Goal: Task Accomplishment & Management: Manage account settings

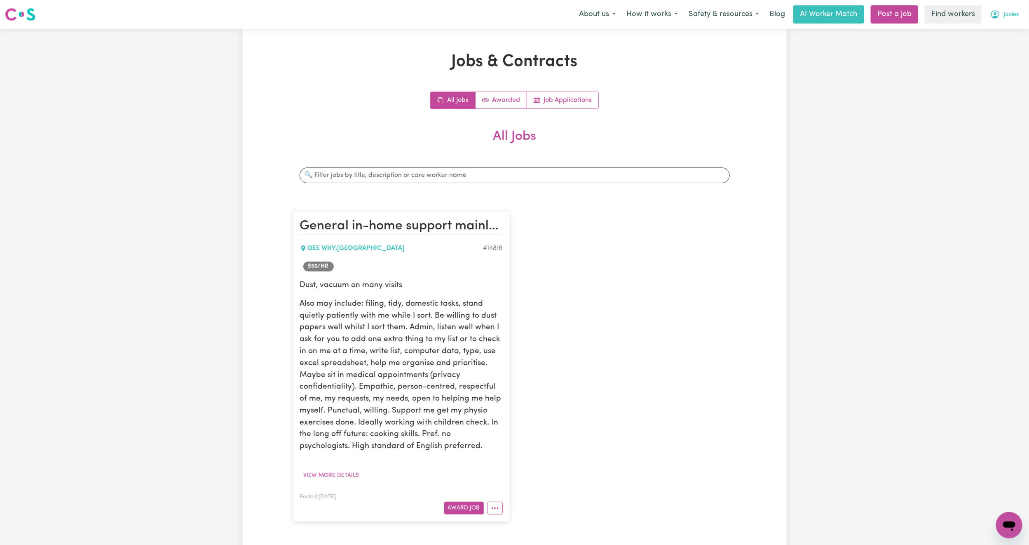
click at [1012, 16] on span "Jooles" at bounding box center [1011, 14] width 15 height 9
click at [996, 36] on link "My Dashboard" at bounding box center [991, 32] width 65 height 16
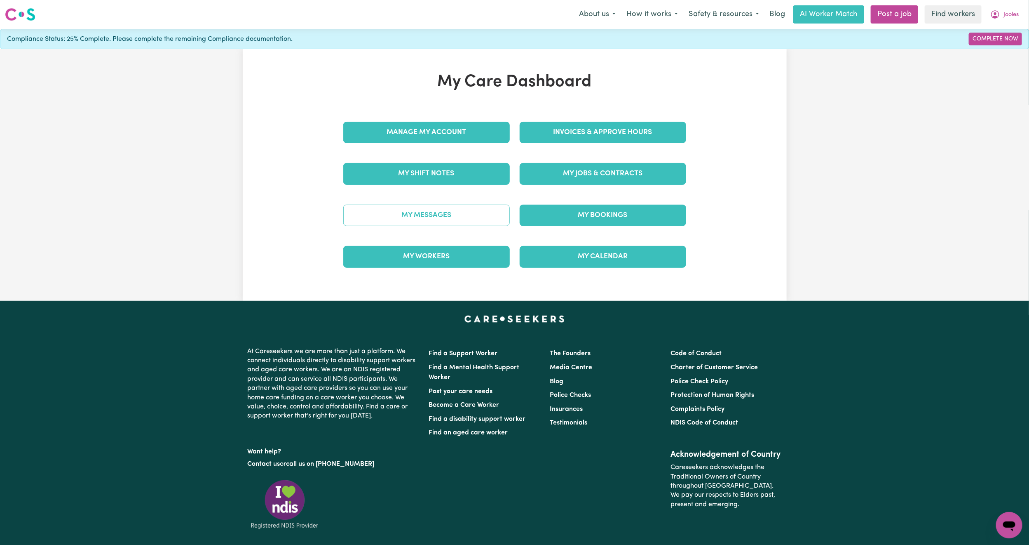
click at [472, 221] on link "My Messages" at bounding box center [426, 214] width 167 height 21
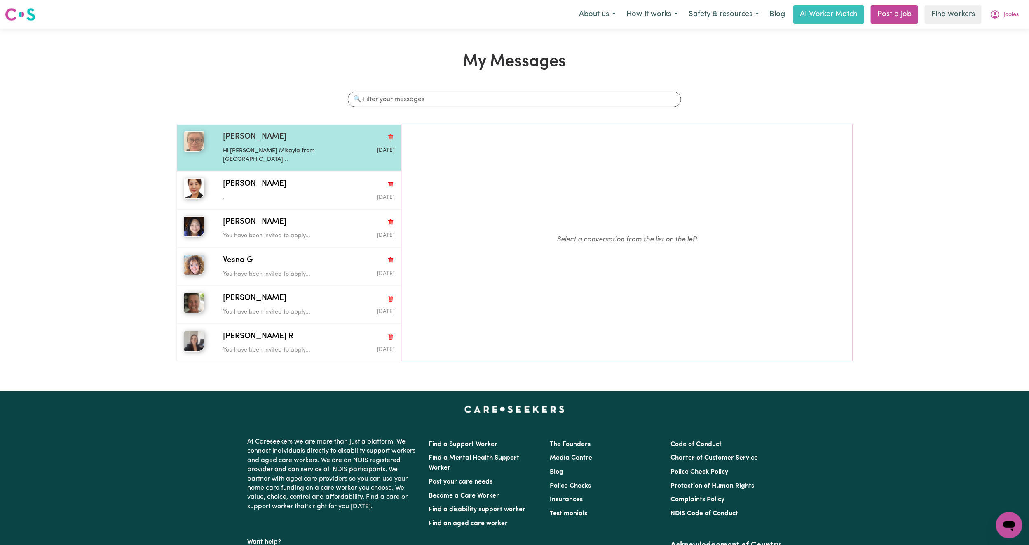
click at [270, 147] on p "Hi [PERSON_NAME] Mikayla from [GEOGRAPHIC_DATA]..." at bounding box center [280, 155] width 114 height 18
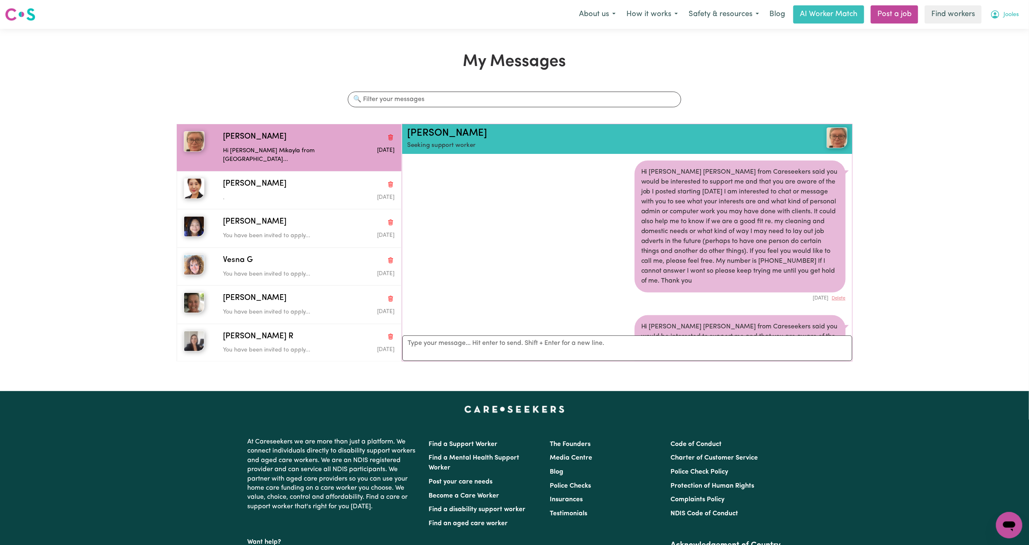
click at [1014, 20] on button "Jooles" at bounding box center [1004, 14] width 39 height 17
click at [1002, 29] on link "My Dashboard" at bounding box center [991, 32] width 65 height 16
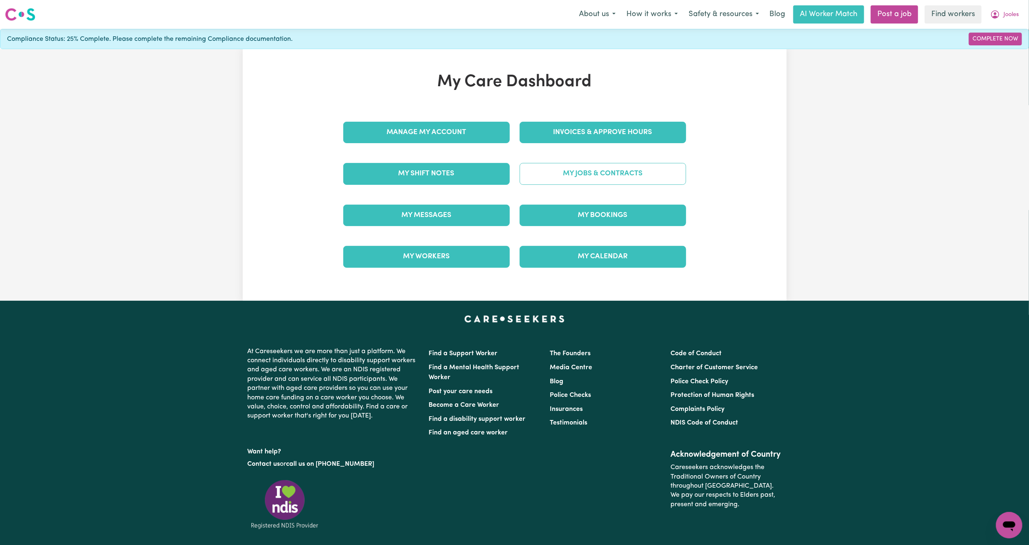
click at [641, 170] on link "My Jobs & Contracts" at bounding box center [603, 173] width 167 height 21
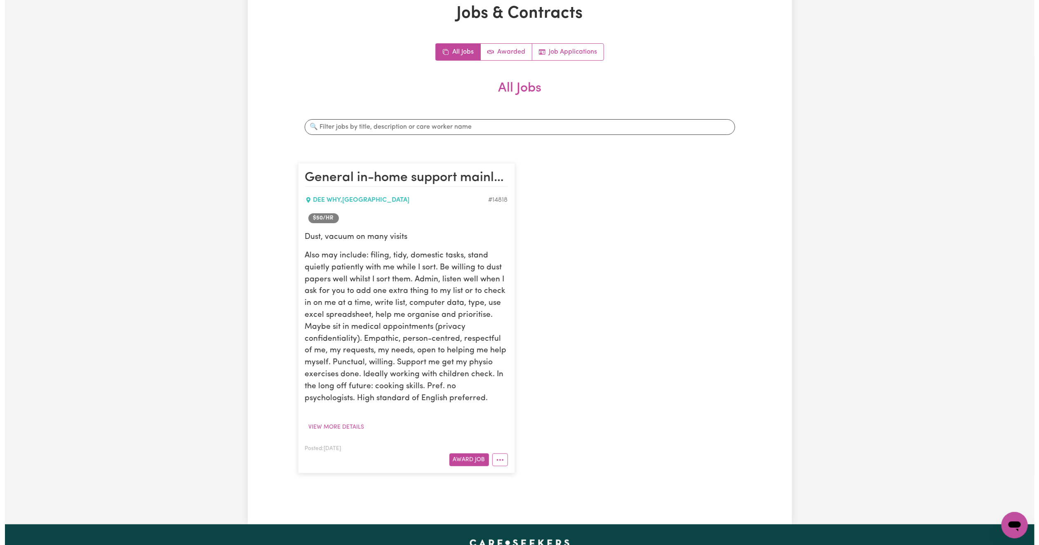
scroll to position [62, 0]
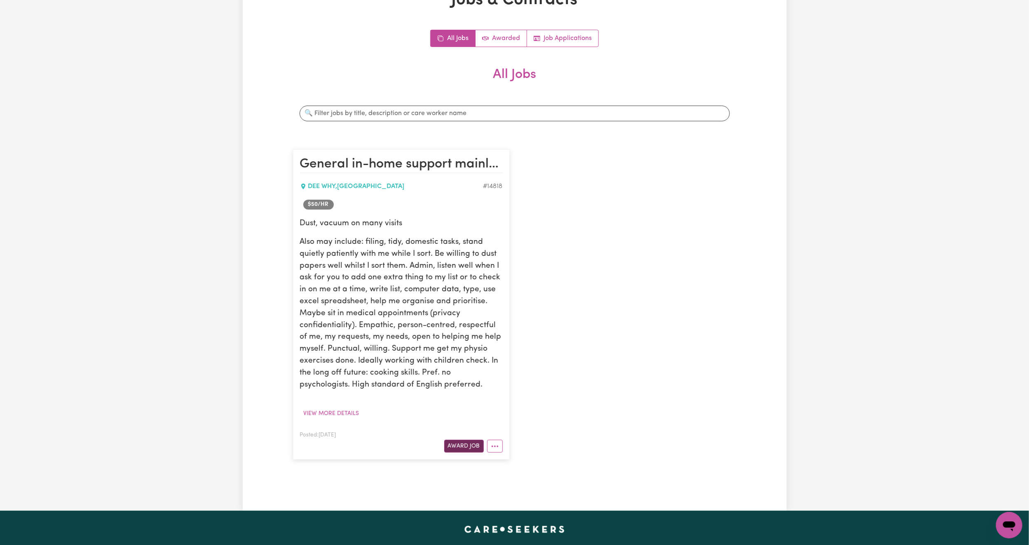
click at [469, 444] on button "Award Job" at bounding box center [464, 445] width 40 height 13
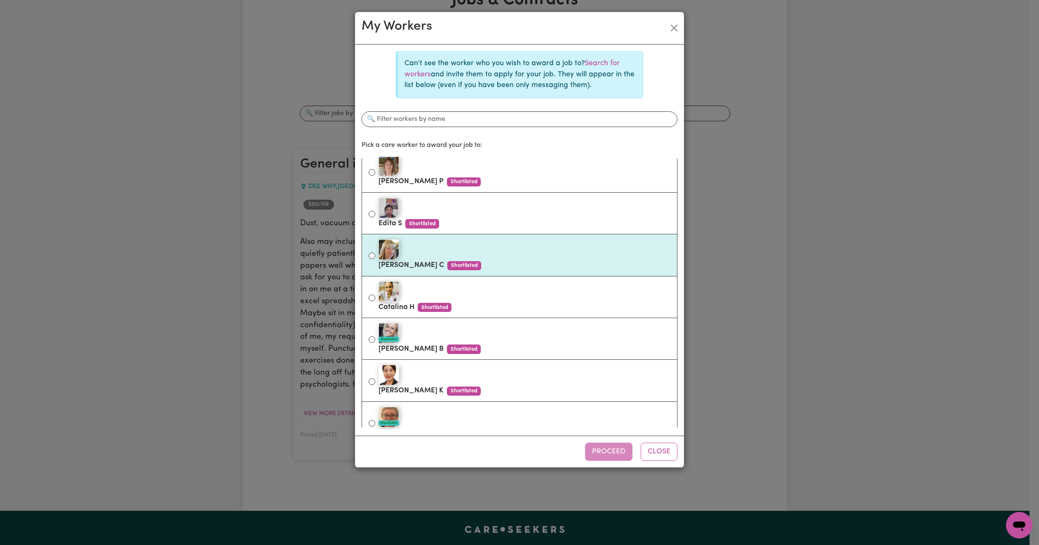
scroll to position [655, 0]
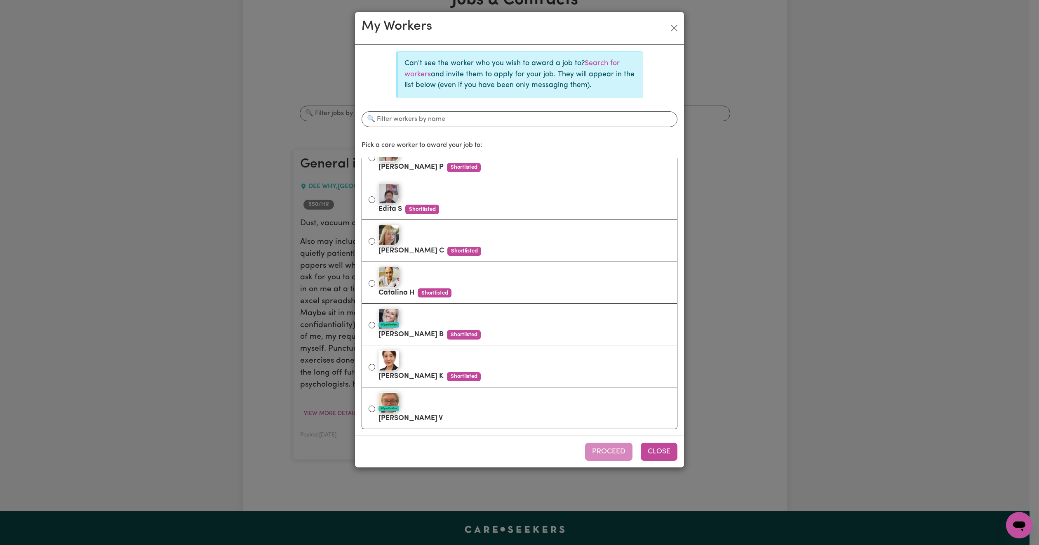
click at [666, 449] on button "Close" at bounding box center [659, 451] width 37 height 18
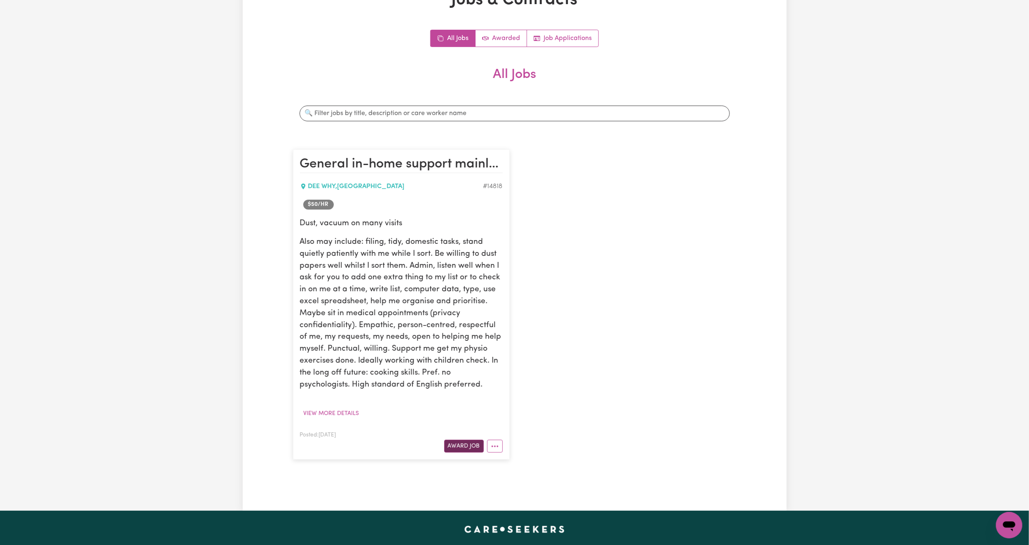
click at [448, 446] on button "Award Job" at bounding box center [464, 445] width 40 height 13
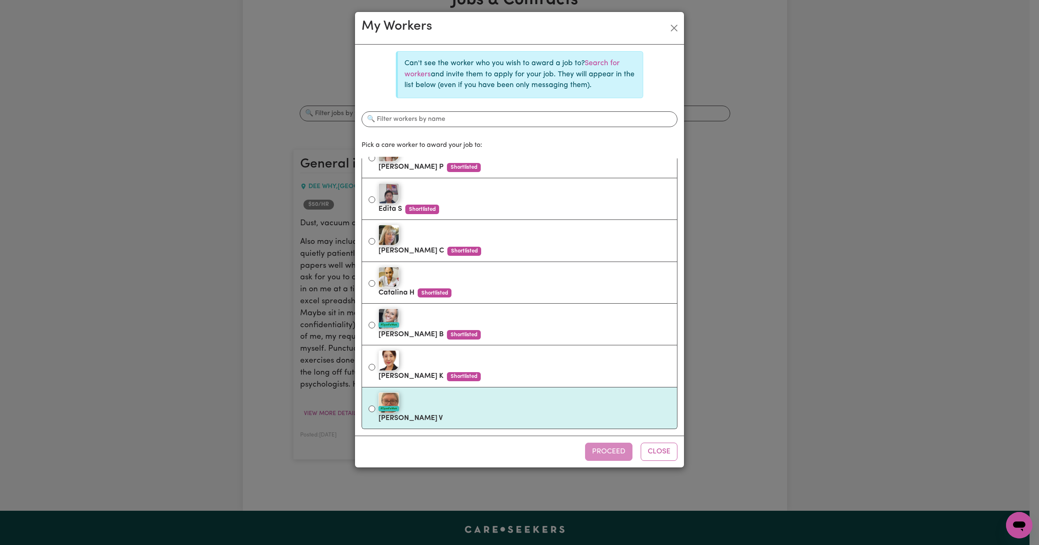
click at [428, 404] on div "#OpenForWork" at bounding box center [524, 402] width 292 height 21
click at [375, 405] on input "#OpenForWork [PERSON_NAME]" at bounding box center [372, 408] width 7 height 7
radio input "true"
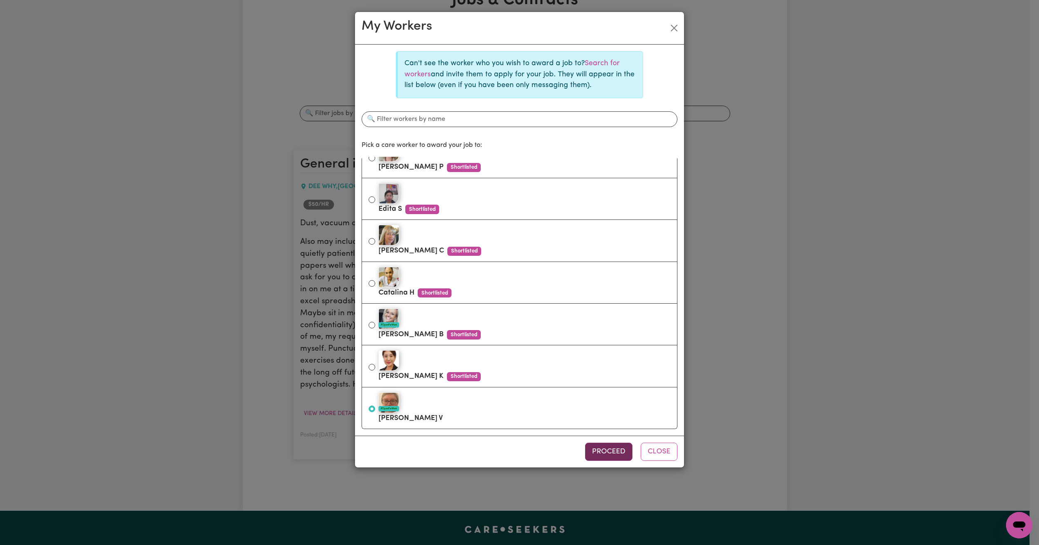
click at [595, 460] on button "Proceed" at bounding box center [608, 451] width 47 height 18
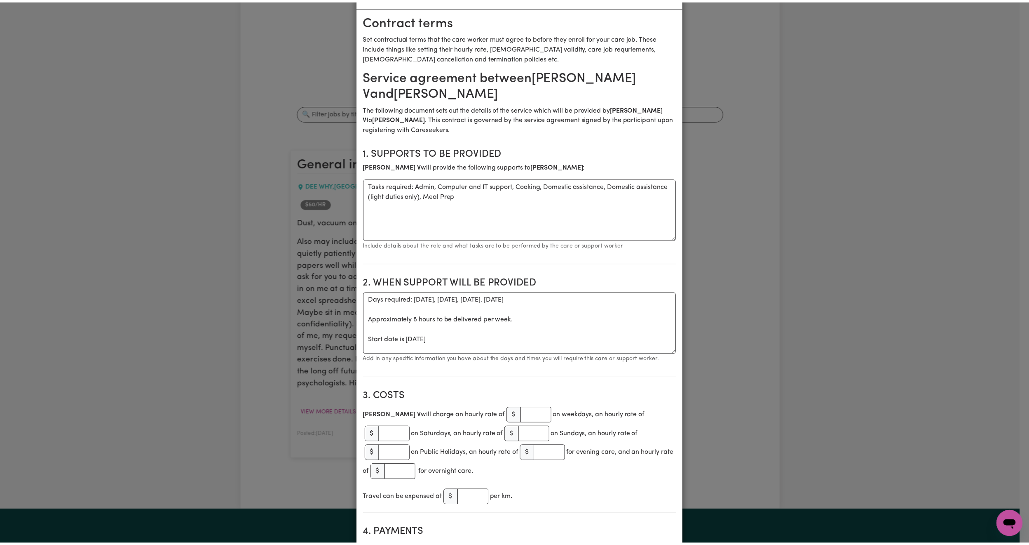
scroll to position [0, 0]
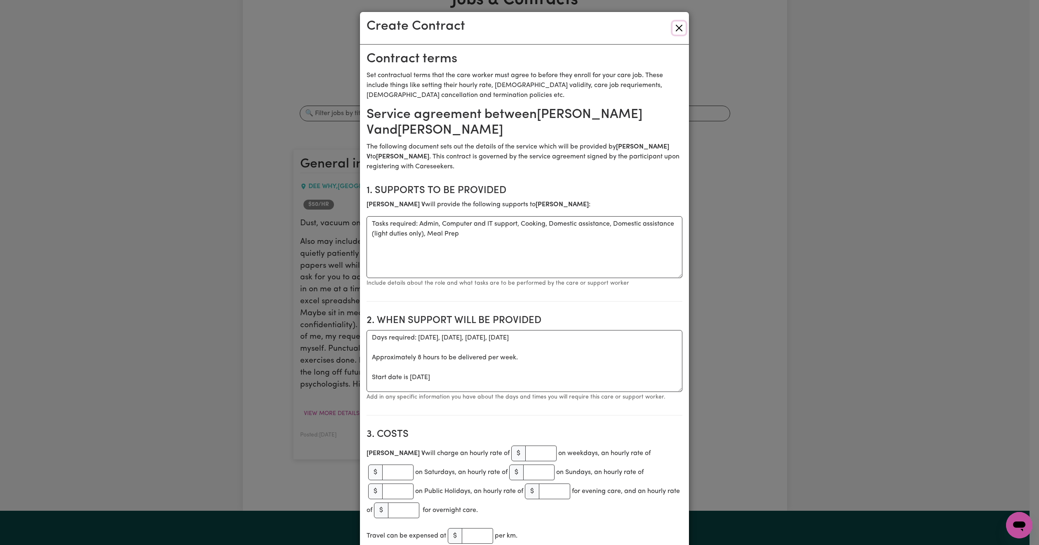
click at [672, 23] on button "Close" at bounding box center [678, 27] width 13 height 13
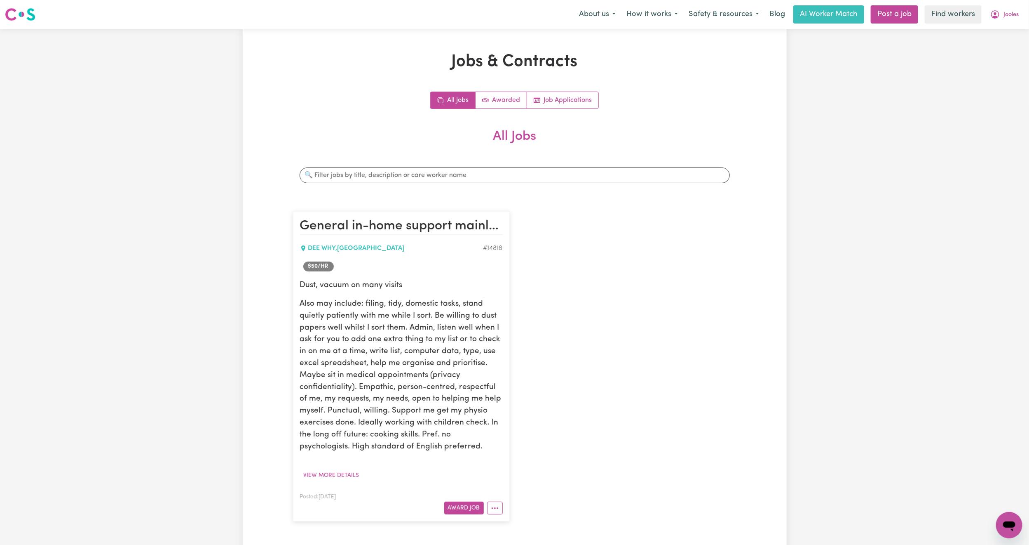
click at [996, 19] on icon "My Account" at bounding box center [996, 14] width 10 height 10
click at [989, 51] on link "Logout" at bounding box center [991, 48] width 65 height 16
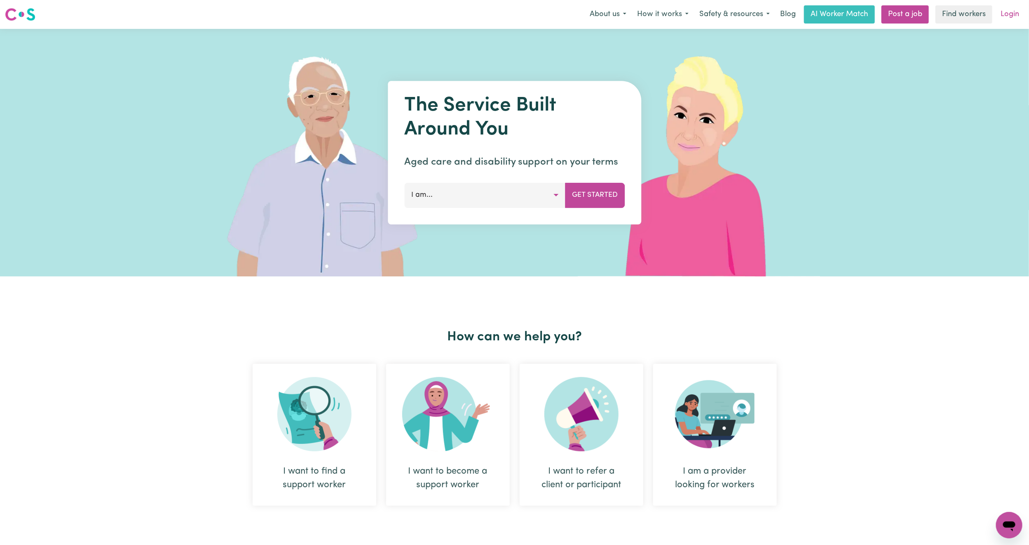
click at [1013, 14] on link "Login" at bounding box center [1010, 14] width 28 height 18
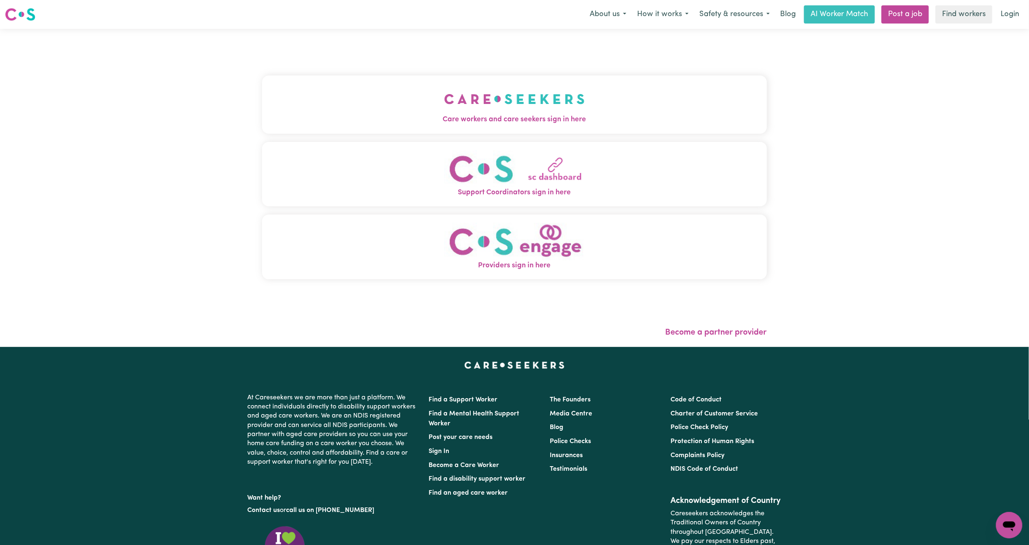
click at [444, 87] on img "Care workers and care seekers sign in here" at bounding box center [514, 99] width 141 height 31
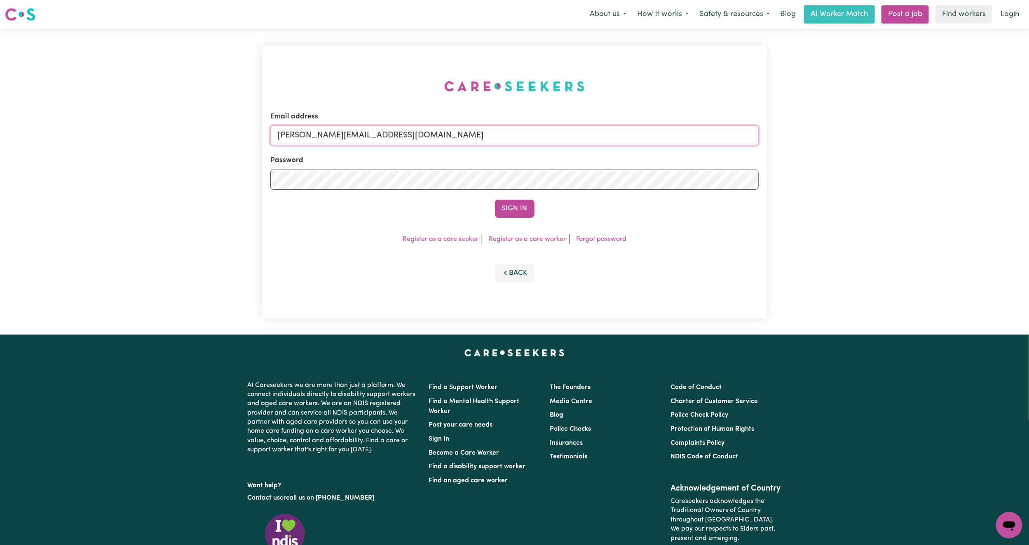
click at [338, 127] on input "[PERSON_NAME][EMAIL_ADDRESS][DOMAIN_NAME]" at bounding box center [514, 135] width 488 height 20
click at [611, 176] on form "Email address [EMAIL_ADDRESS][PERSON_NAME][DOMAIN_NAME] Password Sign In" at bounding box center [514, 164] width 488 height 106
type input "[EMAIL_ADDRESS][DOMAIN_NAME]"
click at [526, 211] on button "Sign In" at bounding box center [515, 209] width 40 height 18
